Goal: Find specific page/section: Find specific page/section

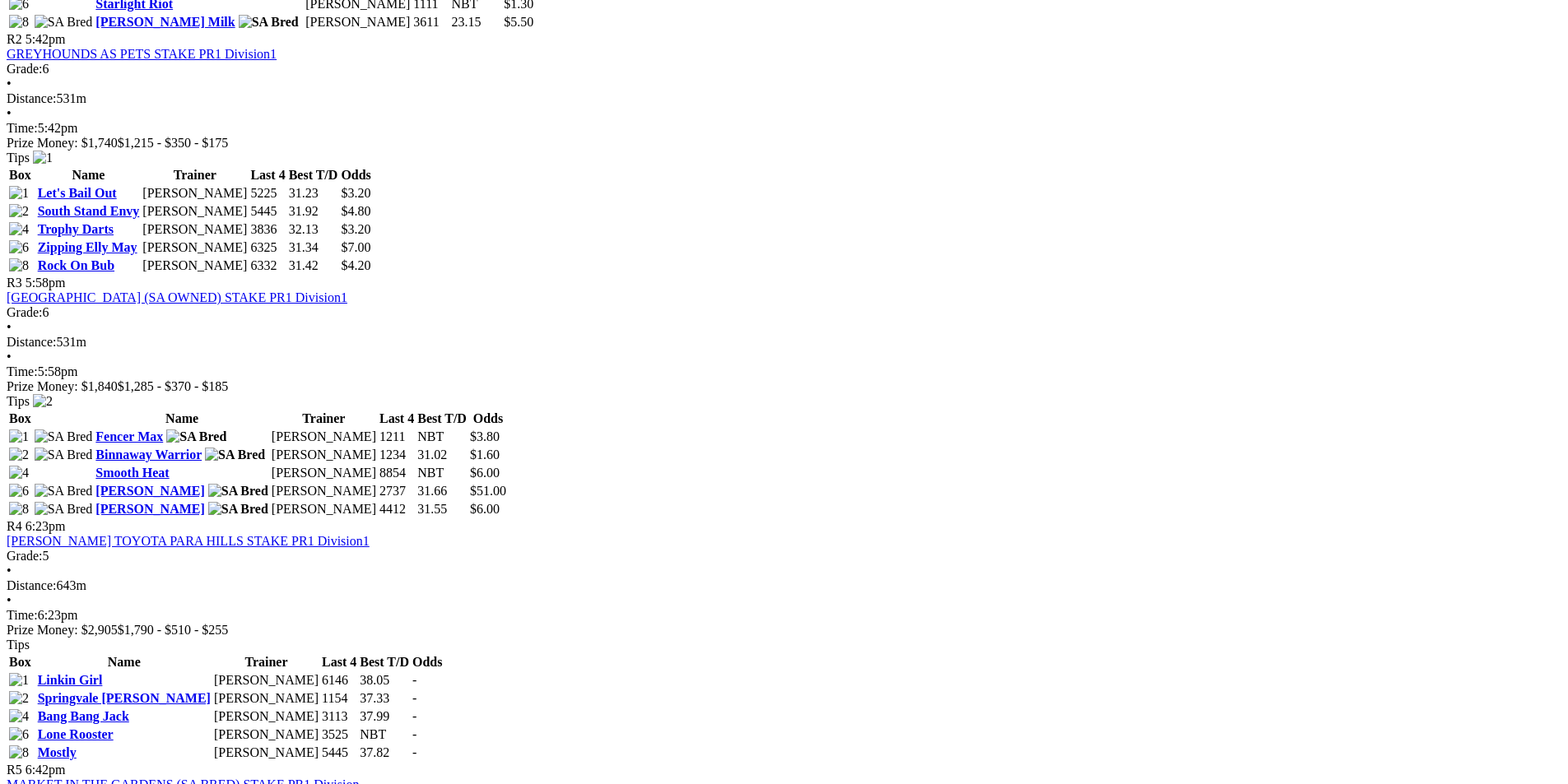
scroll to position [1399, 0]
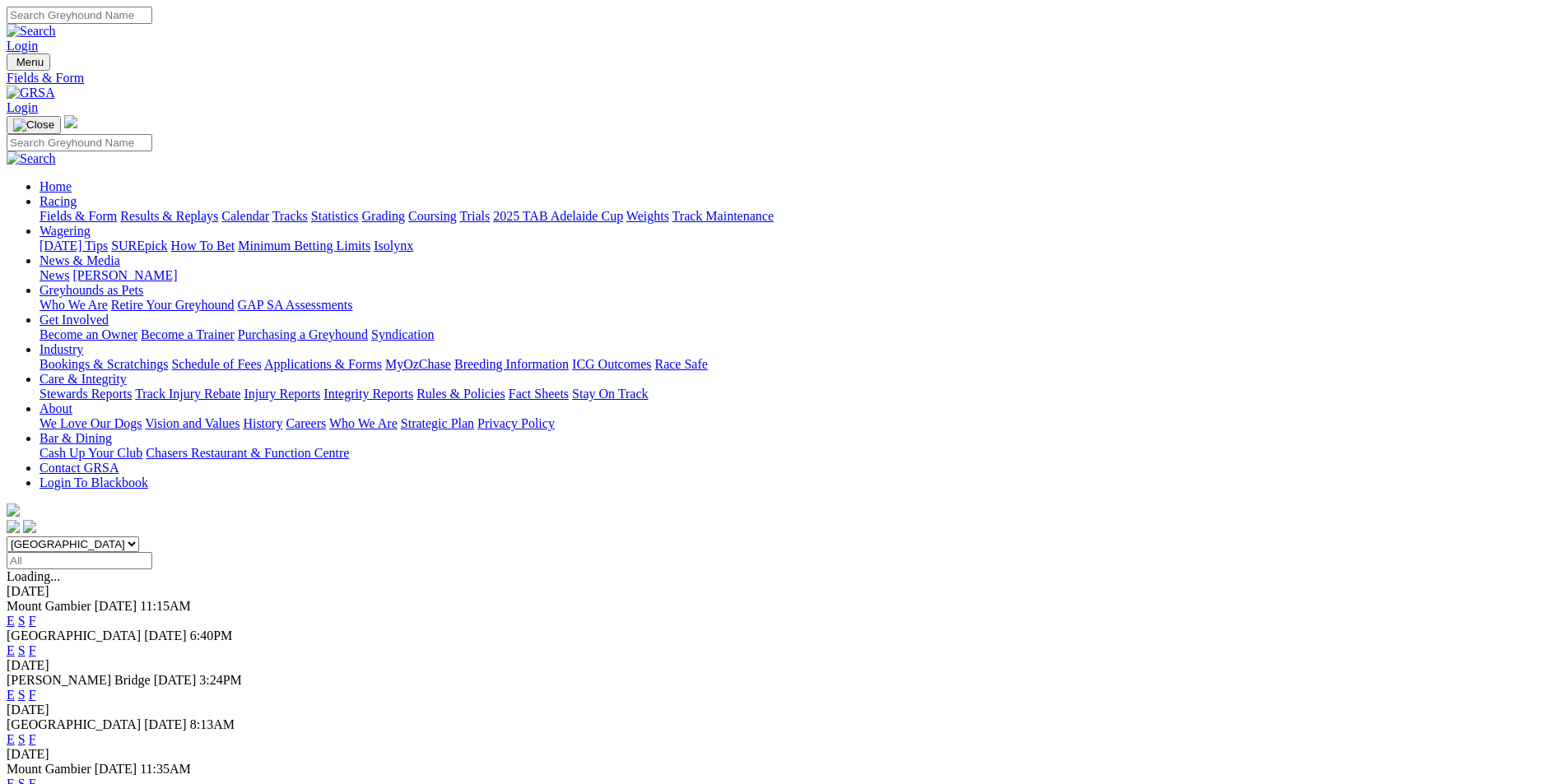
click at [37, 688] on link "F" at bounding box center [33, 695] width 8 height 14
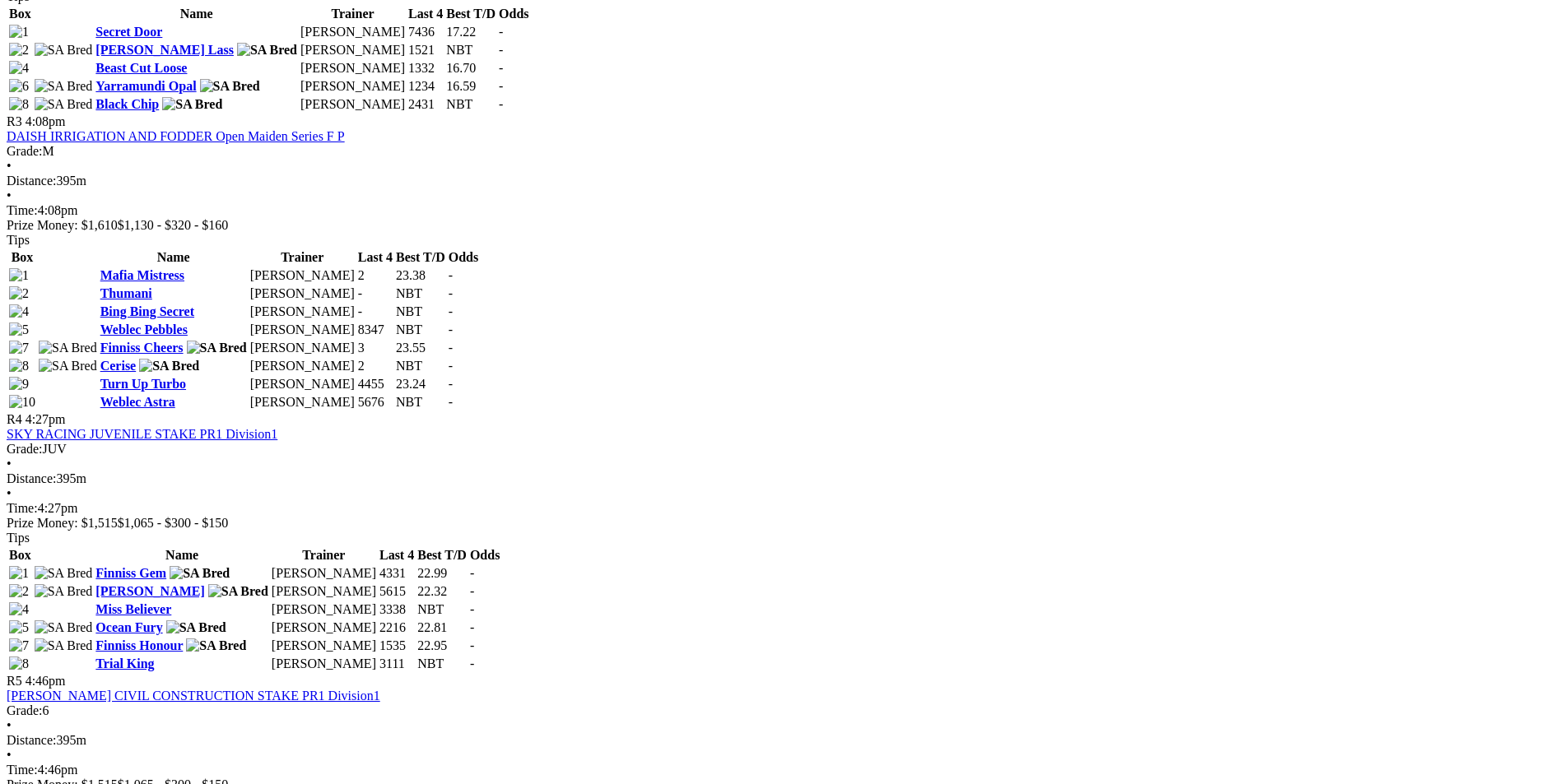
scroll to position [1481, 0]
